Goal: Information Seeking & Learning: Learn about a topic

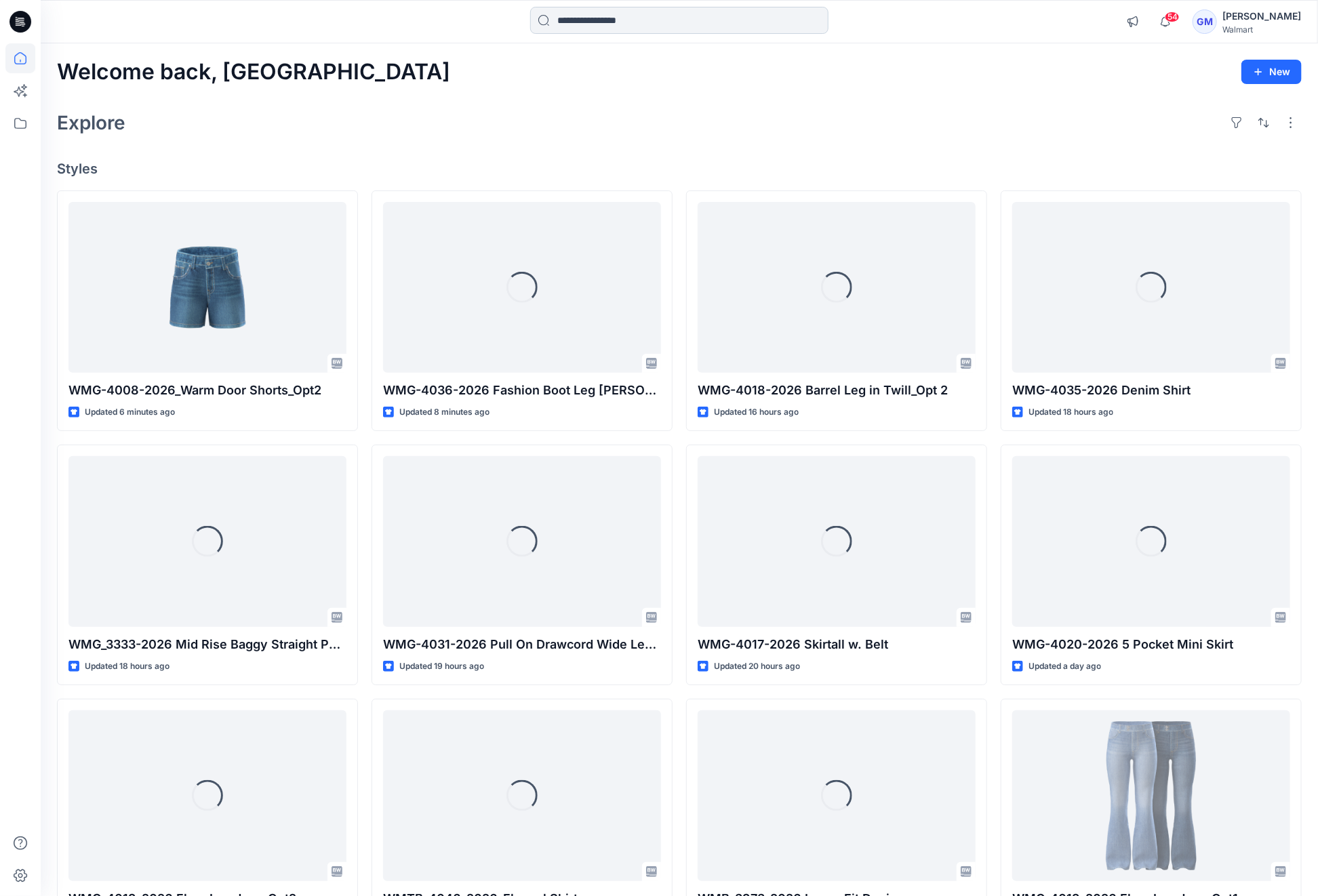
click at [587, 18] on input at bounding box center [679, 21] width 298 height 27
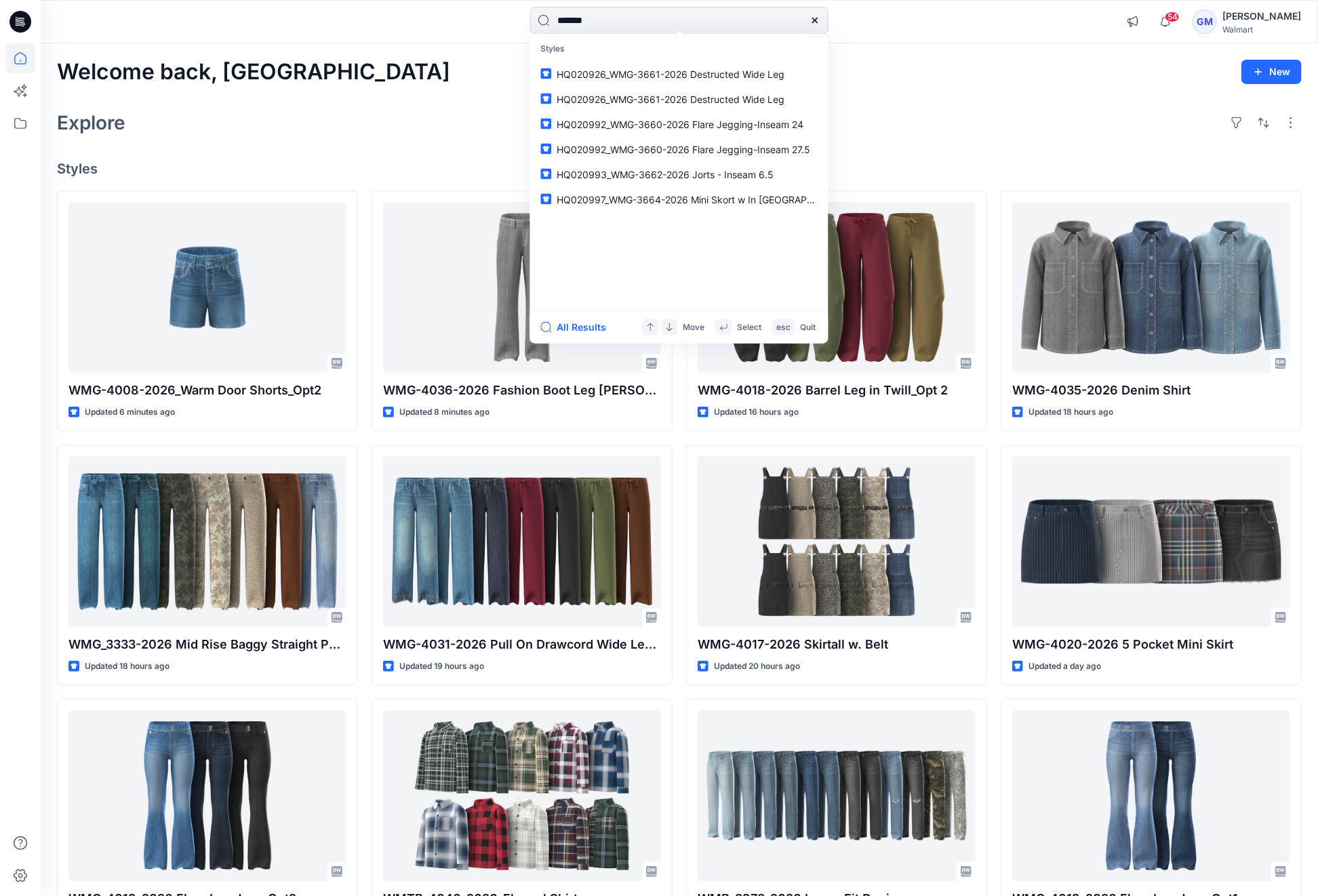
type input "********"
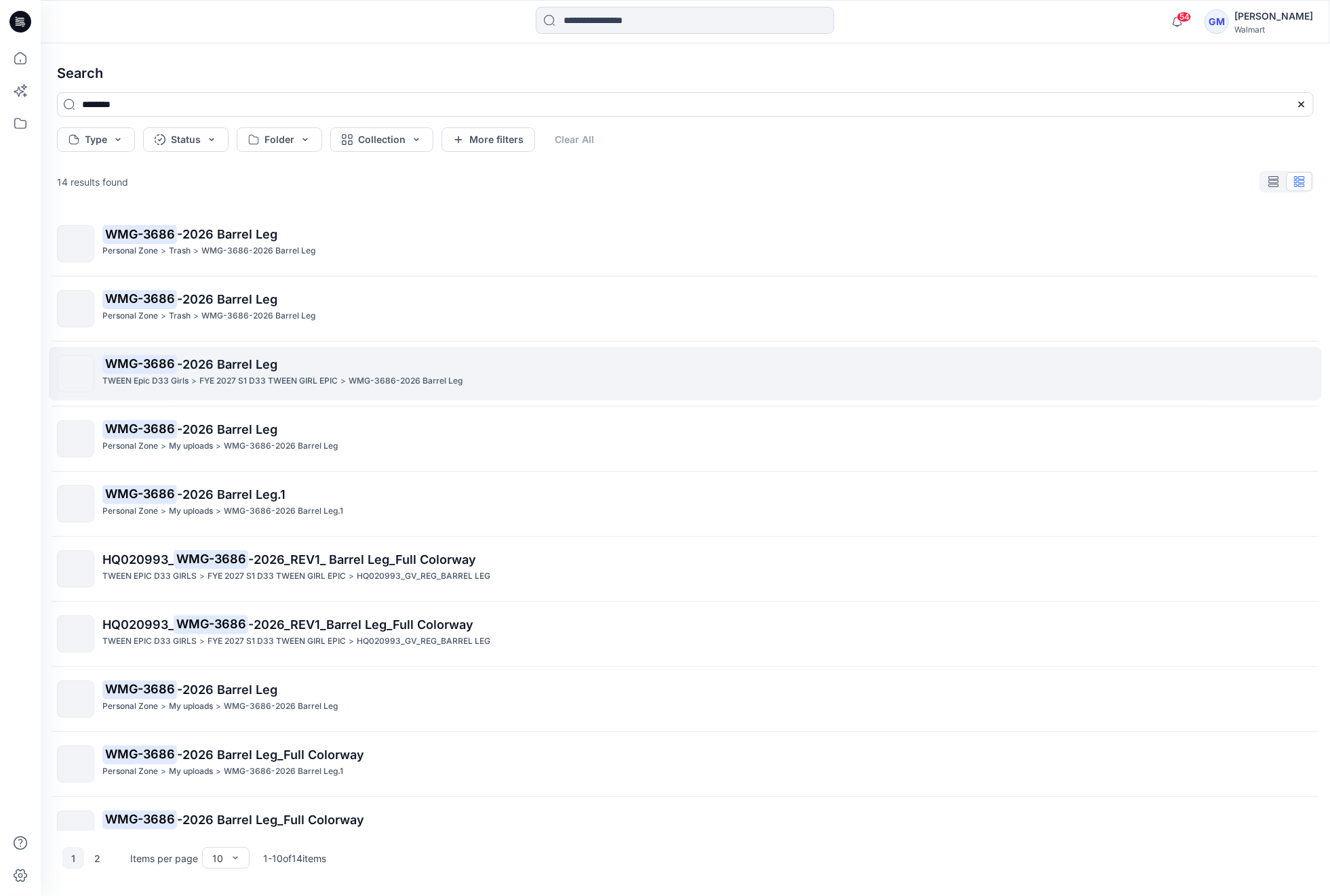
click at [313, 371] on p "WMG-3686 -2026 Barrel Leg" at bounding box center [708, 364] width 1211 height 19
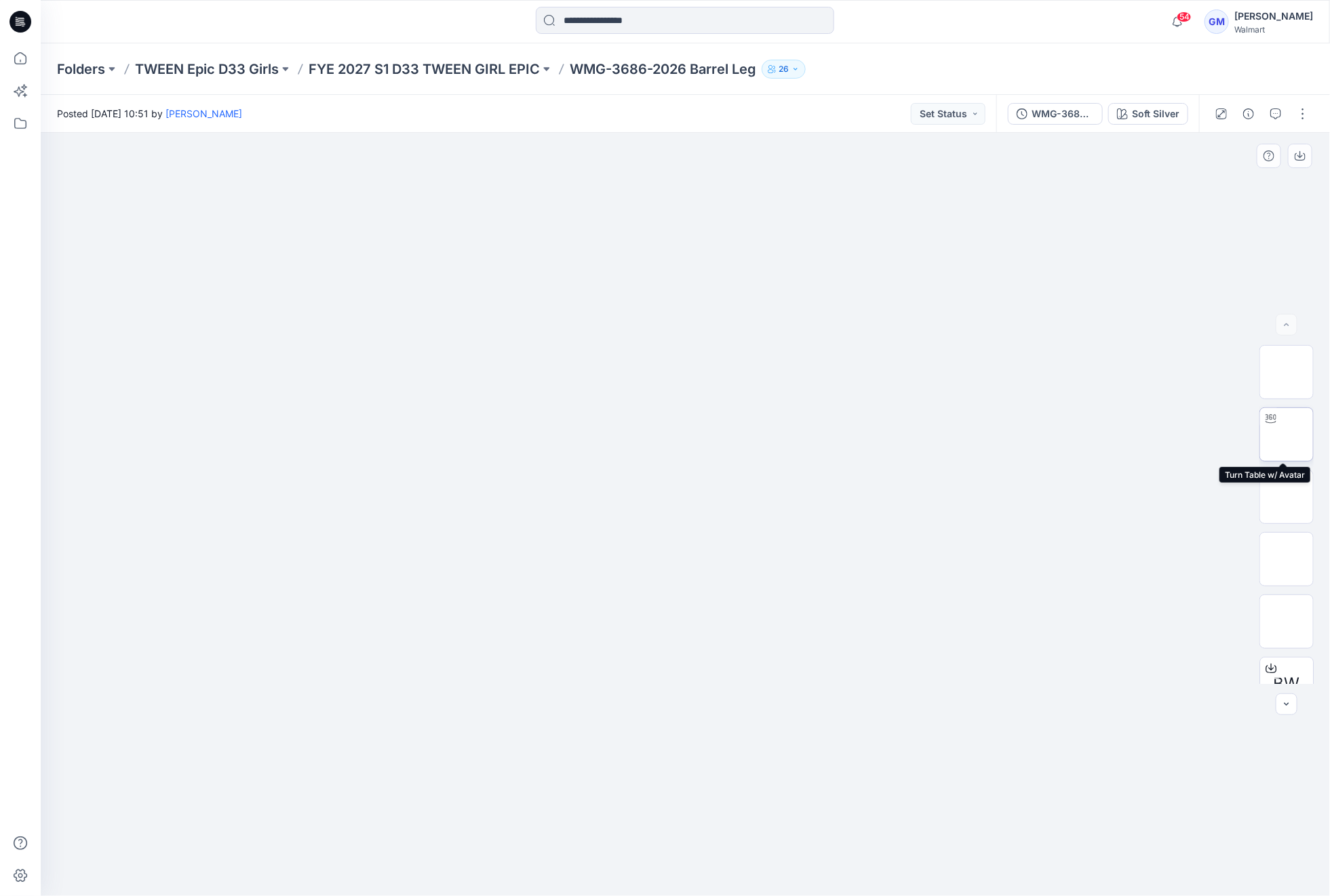
click at [1286, 434] on img at bounding box center [1286, 434] width 0 height 0
click at [23, 44] on icon at bounding box center [21, 58] width 29 height 29
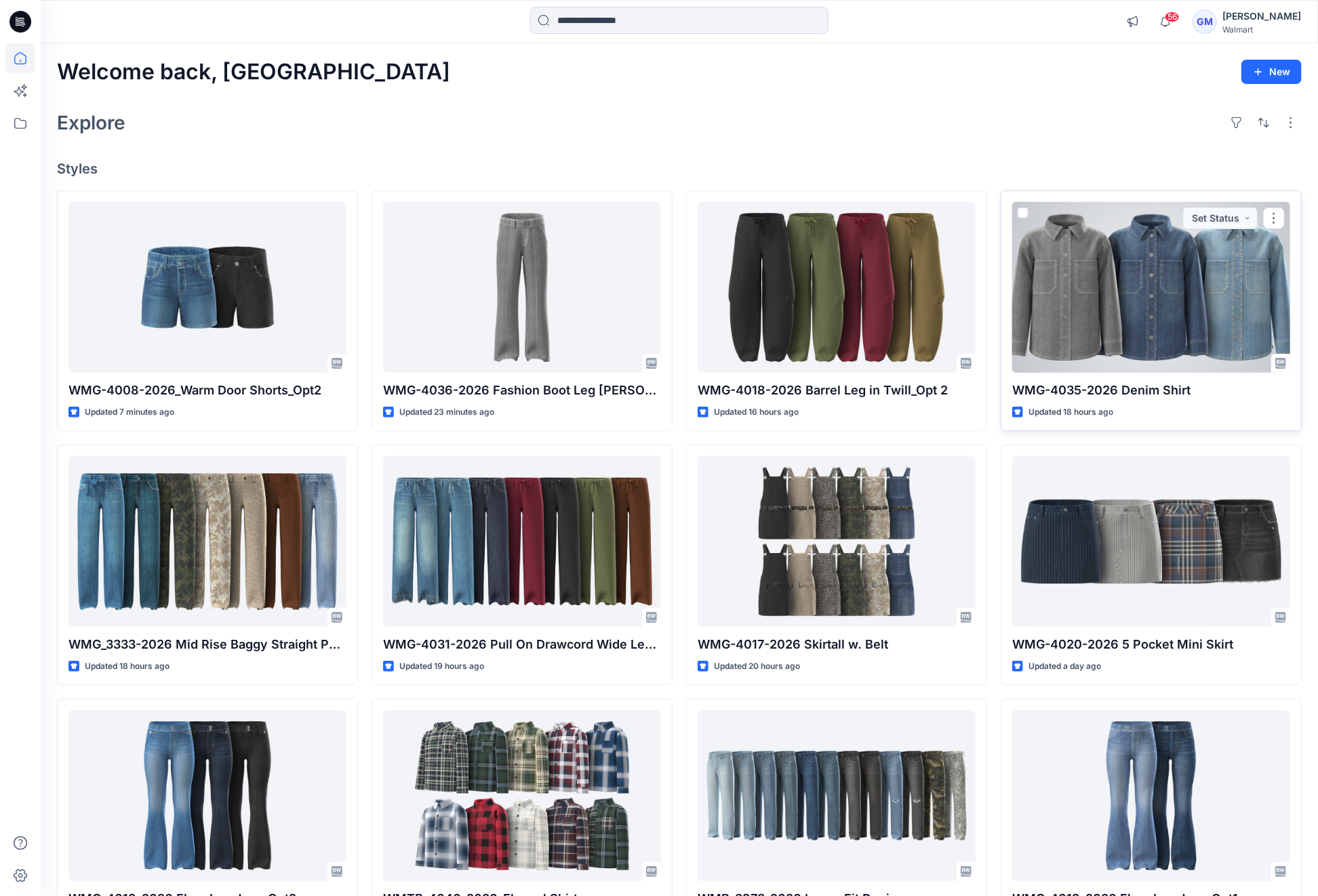
click at [1137, 263] on div at bounding box center [1151, 287] width 278 height 171
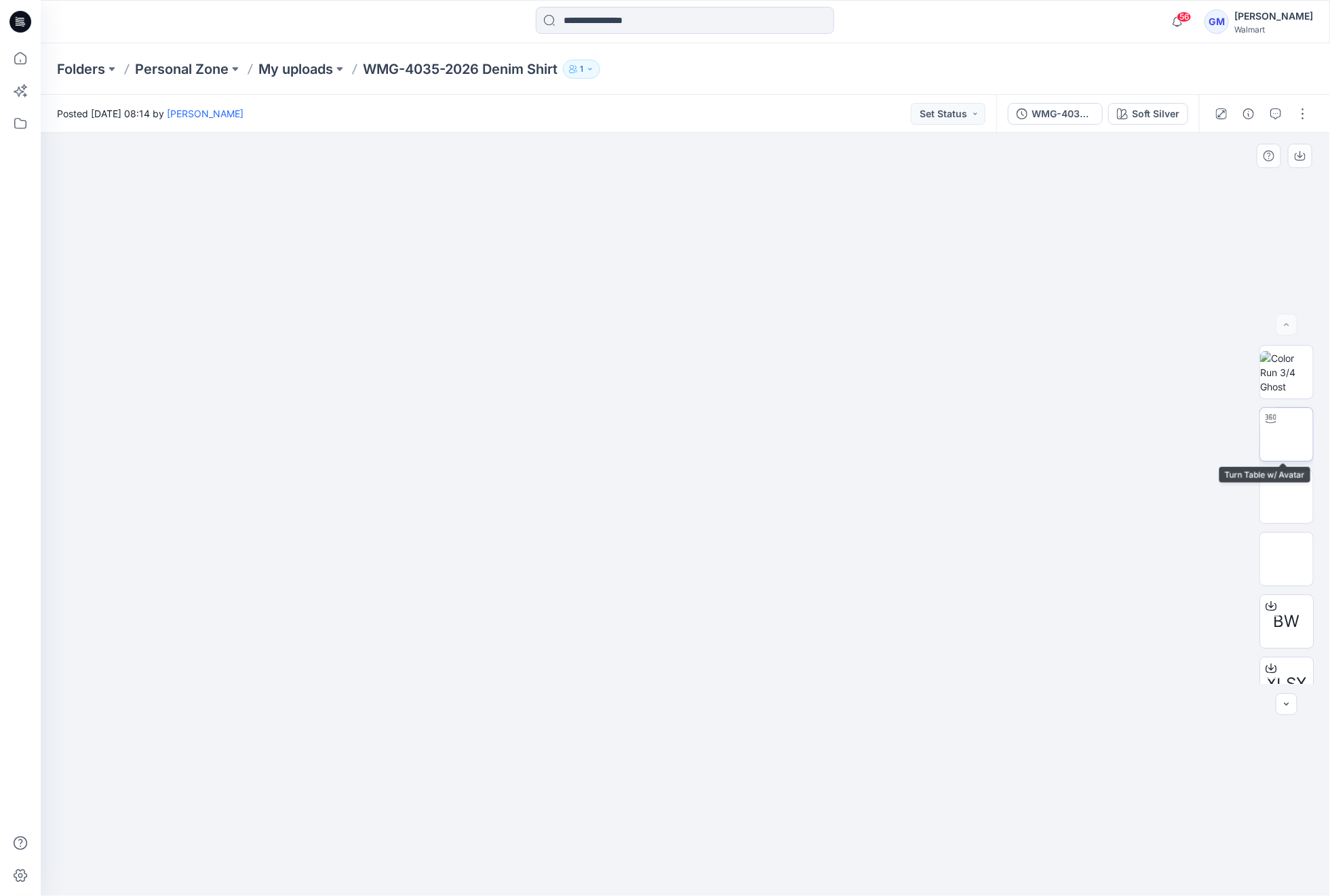
click at [1286, 434] on img at bounding box center [1286, 434] width 0 height 0
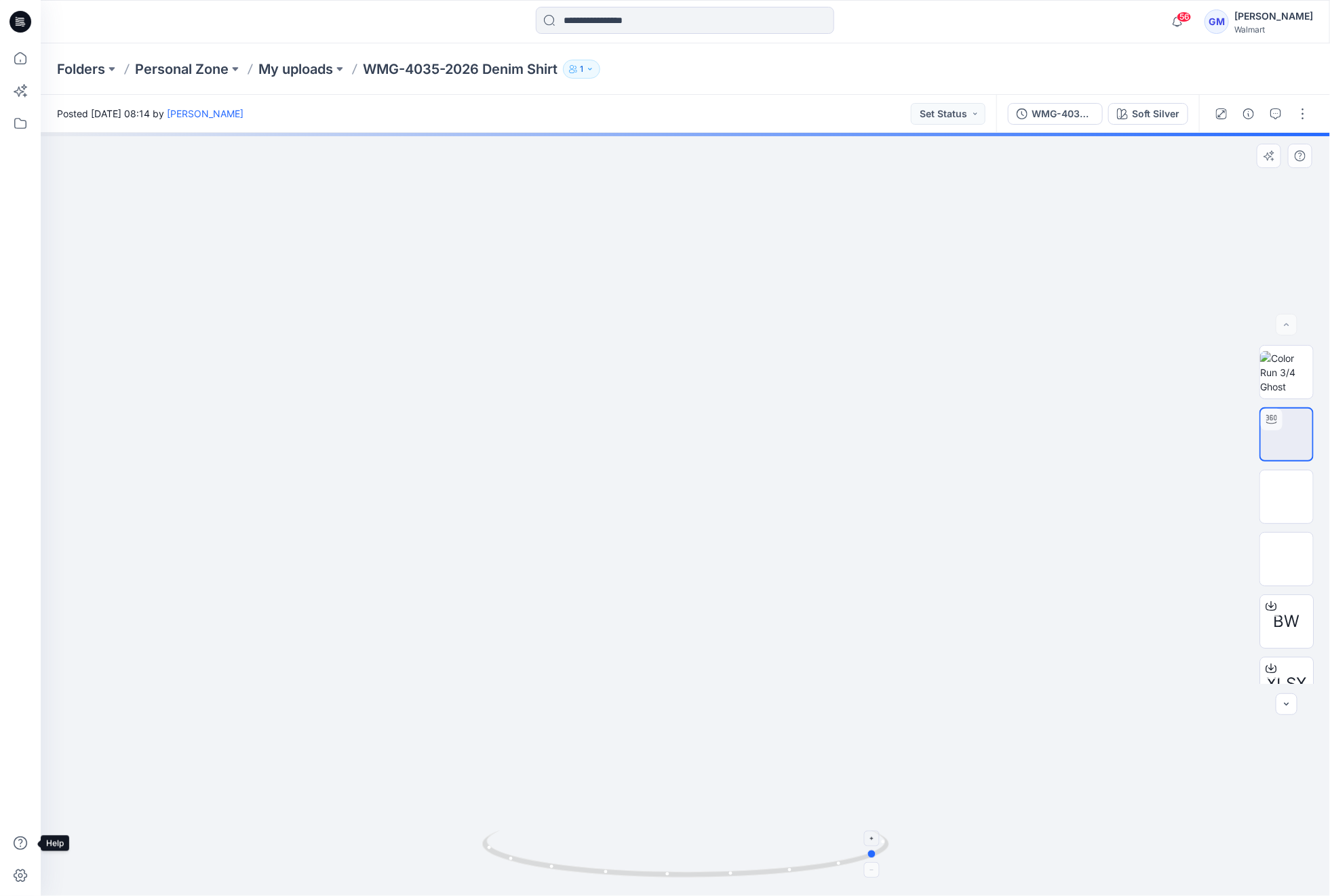
drag, startPoint x: 681, startPoint y: 878, endPoint x: 608, endPoint y: 853, distance: 77.2
click at [608, 853] on icon at bounding box center [687, 856] width 410 height 51
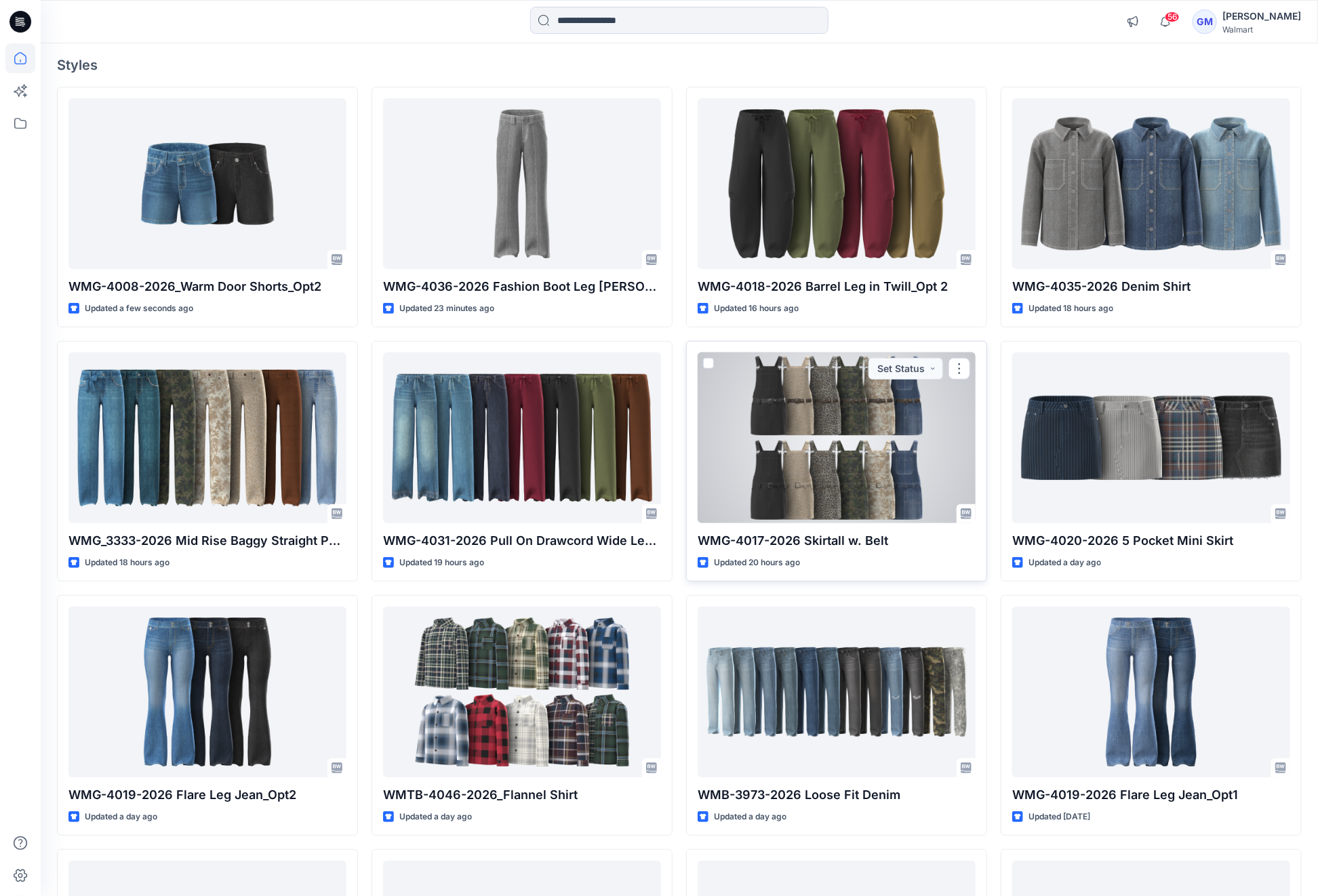
scroll to position [125, 0]
